Goal: Task Accomplishment & Management: Manage account settings

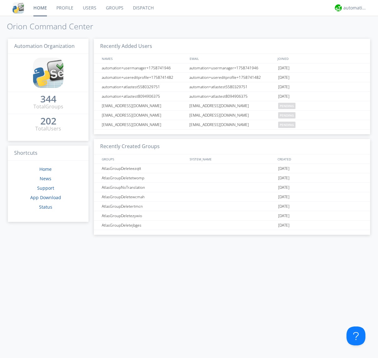
click at [89, 8] on link "Users" at bounding box center [89, 8] width 23 height 16
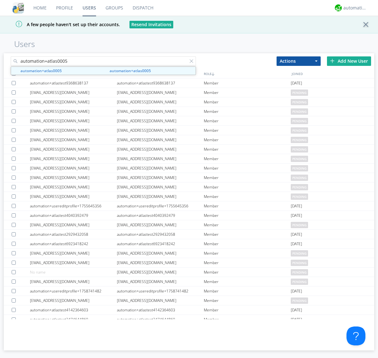
type input "automation+atlas0005"
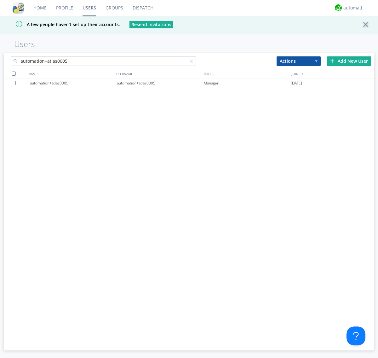
click at [160, 83] on div "automation+atlas0005" at bounding box center [160, 82] width 87 height 9
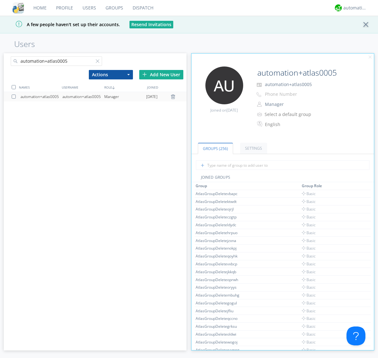
click at [253, 148] on link "Settings" at bounding box center [253, 148] width 27 height 11
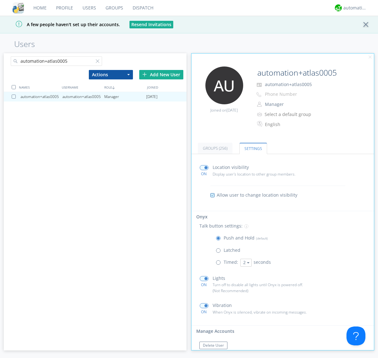
click at [219, 252] on span at bounding box center [220, 252] width 8 height 8
click at [0, 0] on input "radio" at bounding box center [0, 0] width 0 height 0
click at [219, 239] on span at bounding box center [220, 240] width 8 height 8
click at [0, 0] on input "radio" at bounding box center [0, 0] width 0 height 0
click at [353, 8] on div "automation+atlas" at bounding box center [355, 8] width 24 height 6
